Goal: Navigation & Orientation: Find specific page/section

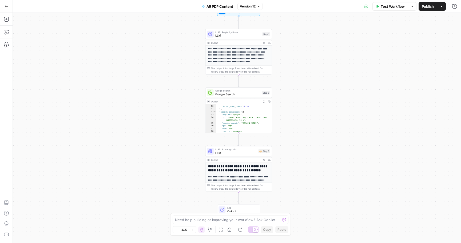
scroll to position [62, 0]
click at [8, 4] on button "Go Back" at bounding box center [7, 7] width 10 height 10
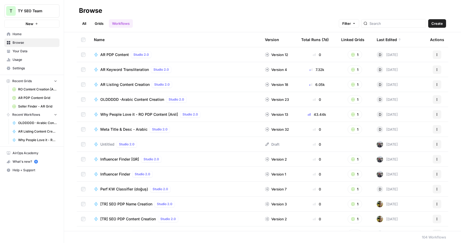
click at [102, 23] on link "Grids" at bounding box center [99, 23] width 15 height 9
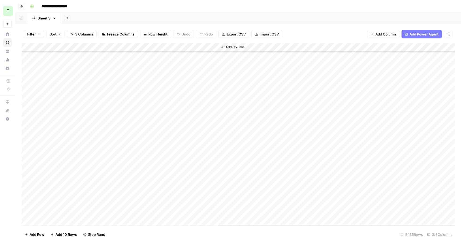
scroll to position [46439, 0]
